Goal: Information Seeking & Learning: Find specific fact

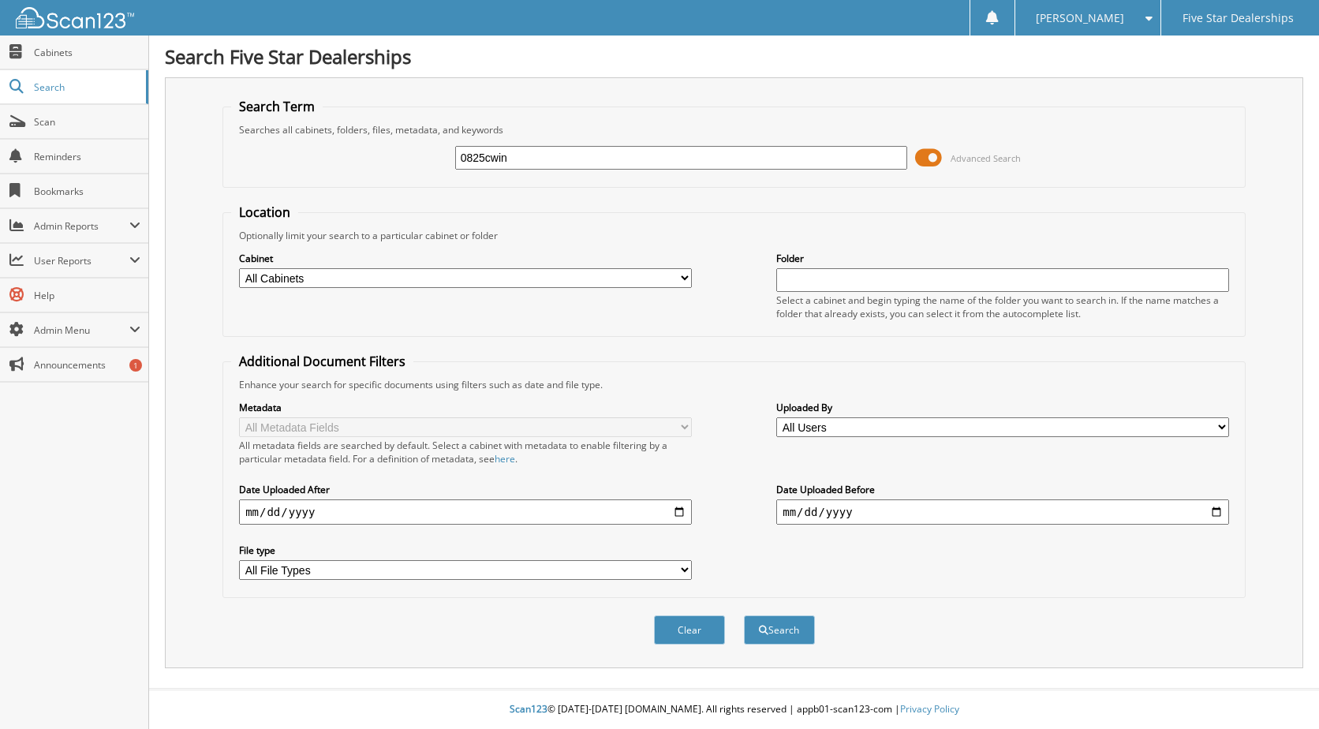
type input "0825cwin"
click at [744, 615] on button "Search" at bounding box center [779, 629] width 71 height 29
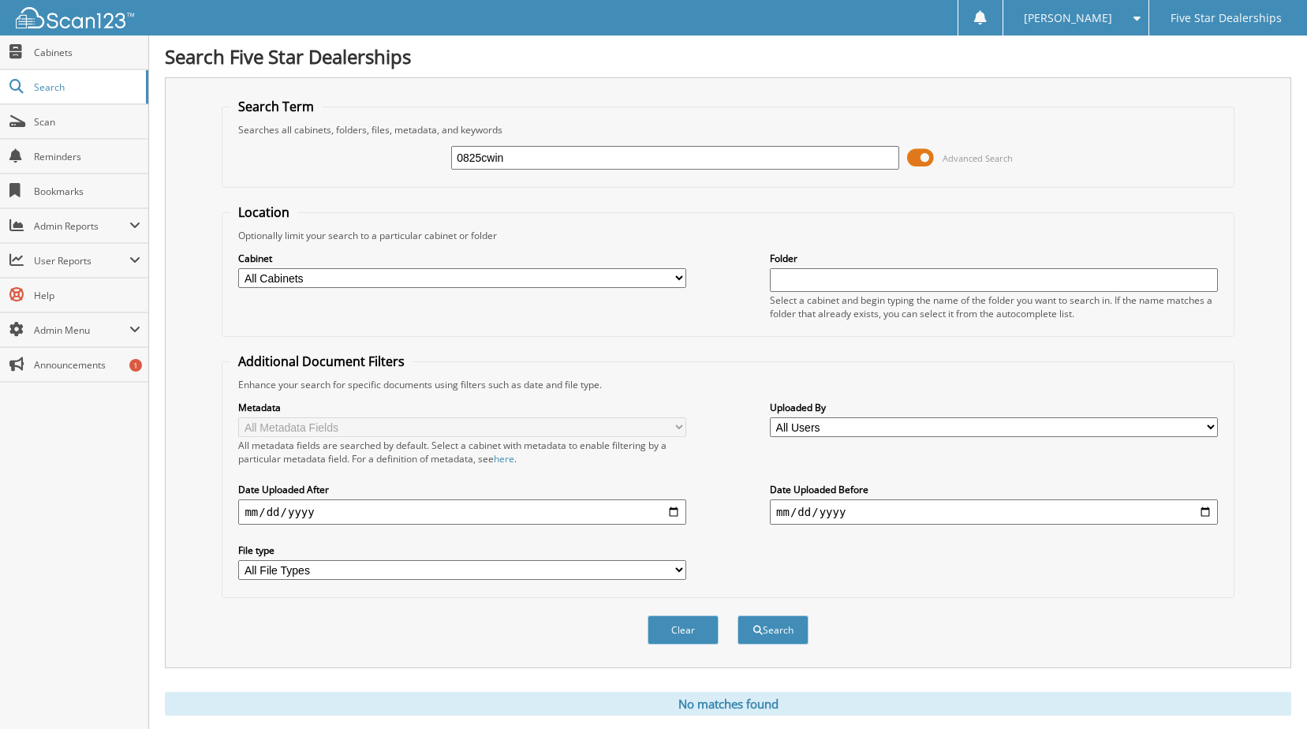
drag, startPoint x: 515, startPoint y: 158, endPoint x: 197, endPoint y: 171, distance: 318.3
click at [197, 171] on div "Search Term Searches all cabinets, folders, files, metadata, and keywords 0825c…" at bounding box center [728, 372] width 1127 height 591
type input "3497145"
click at [738, 615] on button "Search" at bounding box center [773, 629] width 71 height 29
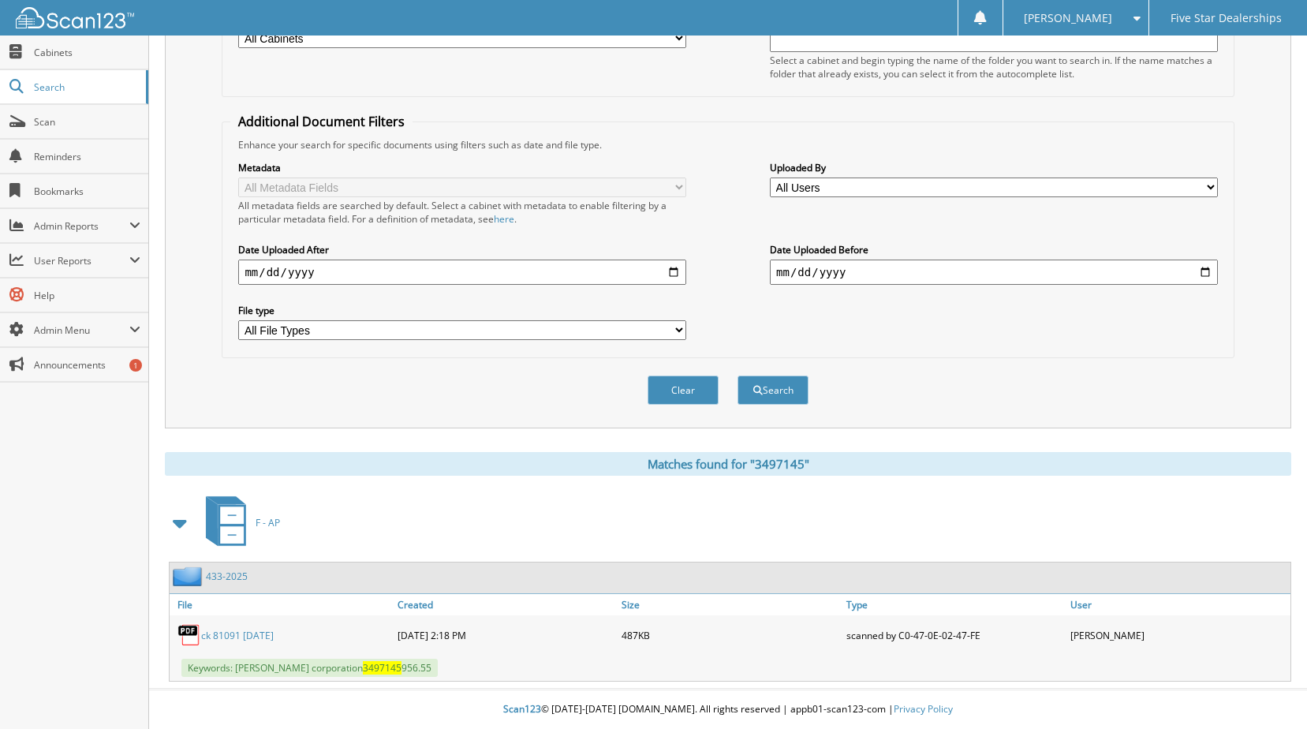
scroll to position [241, 0]
click at [234, 634] on link "ck 81091 08-28-25" at bounding box center [237, 635] width 73 height 13
